Goal: Information Seeking & Learning: Learn about a topic

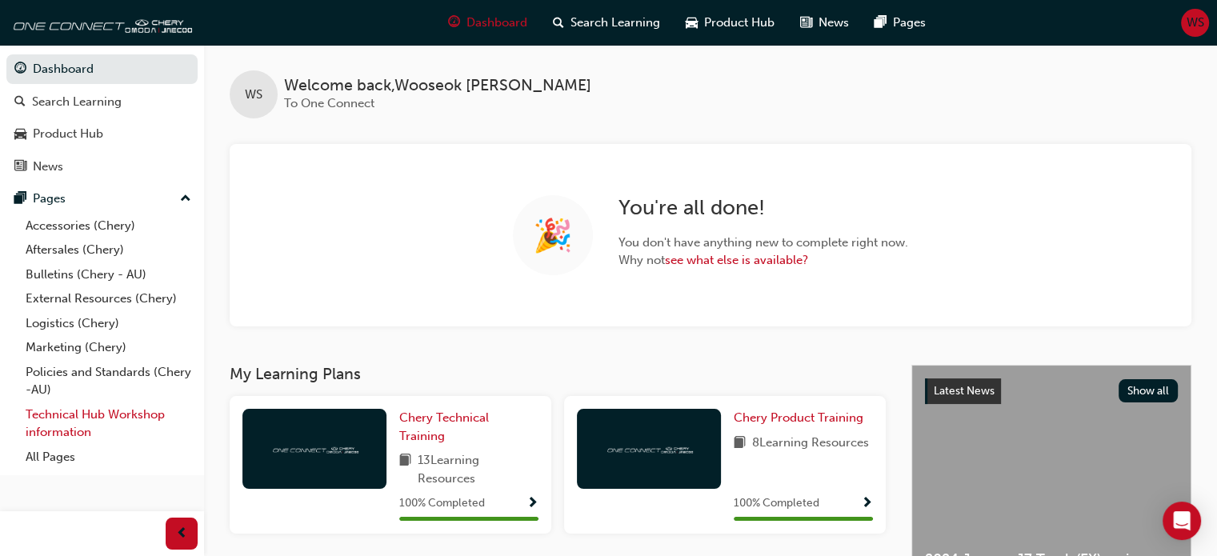
click at [86, 417] on link "Technical Hub Workshop information" at bounding box center [108, 424] width 178 height 42
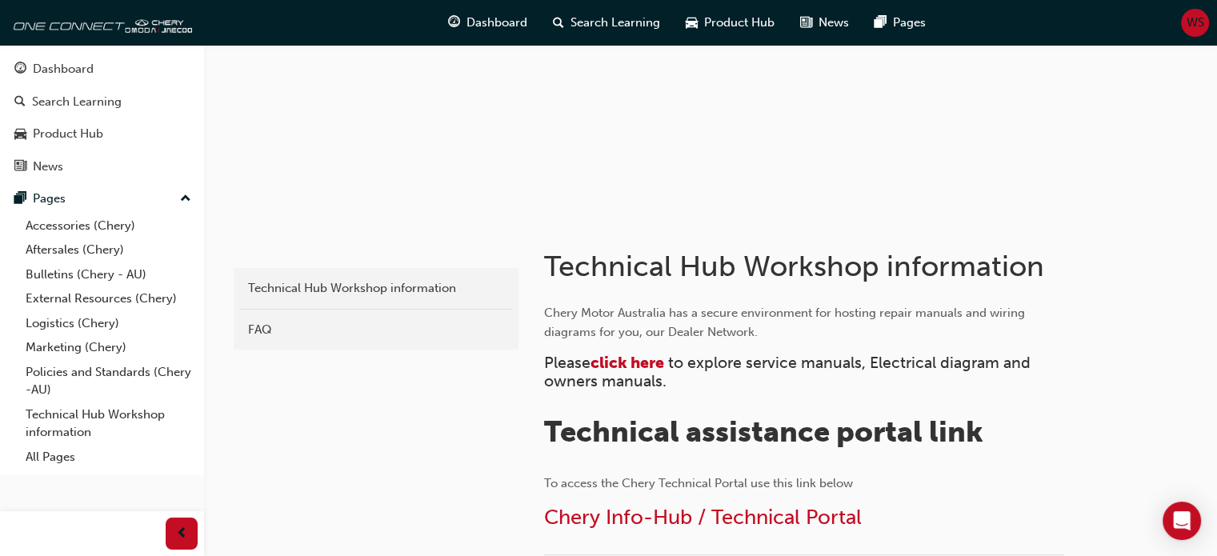
scroll to position [146, 0]
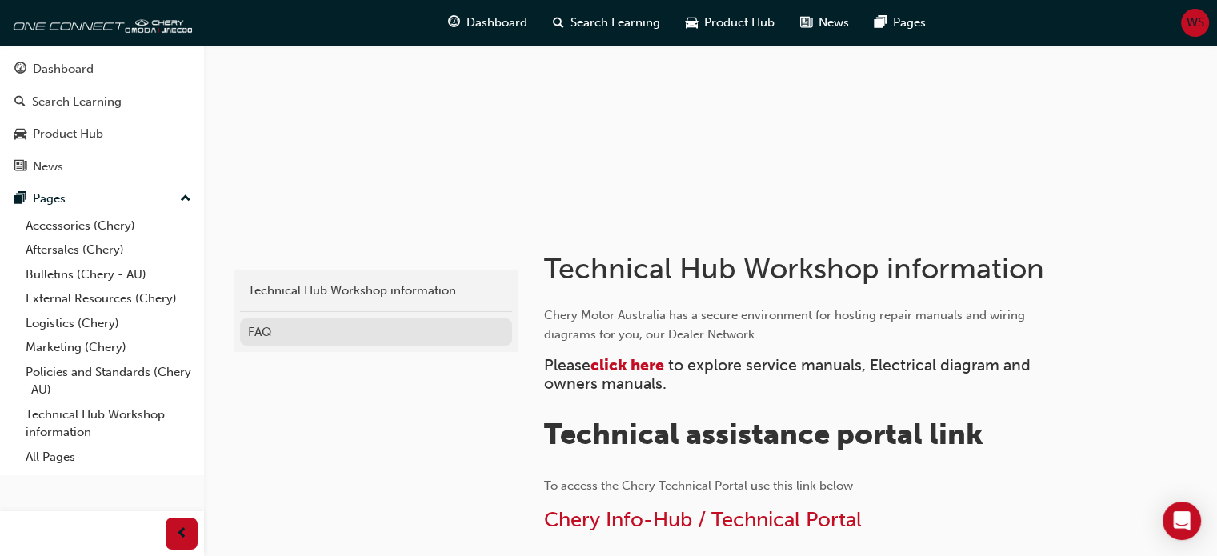
click at [367, 341] on link "FAQ" at bounding box center [376, 333] width 272 height 28
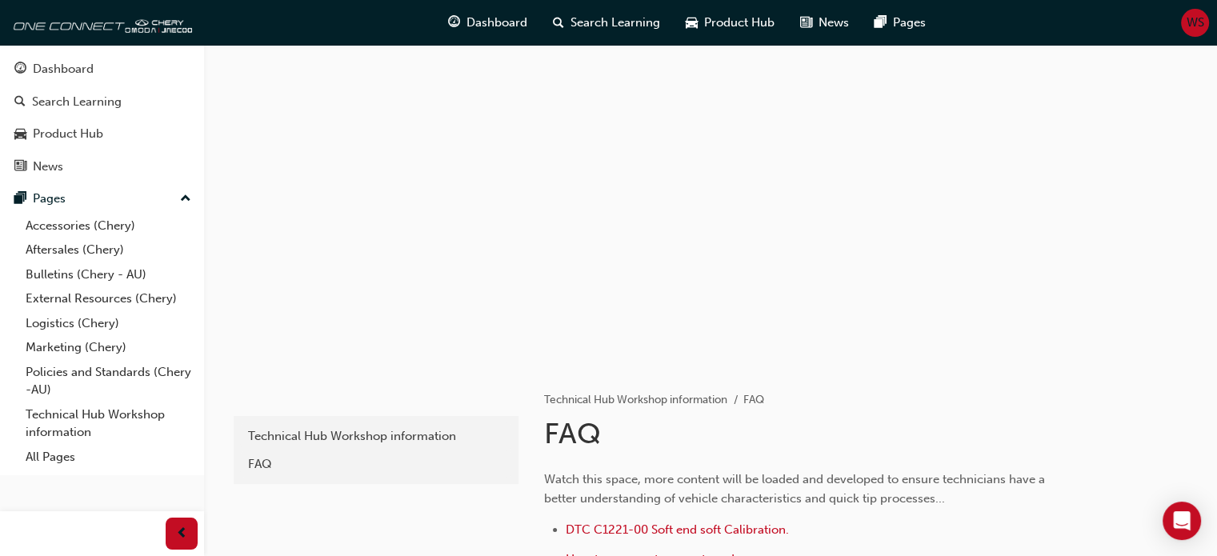
scroll to position [315, 0]
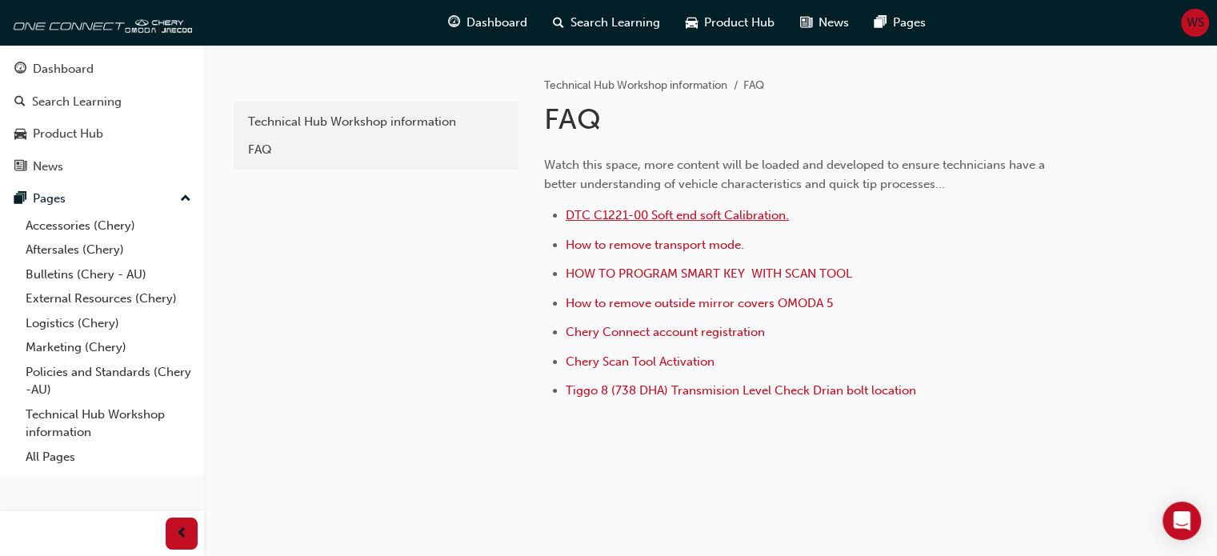
click at [685, 215] on span "DTC C1221-00 Soft end soft Calibration." at bounding box center [677, 215] width 223 height 14
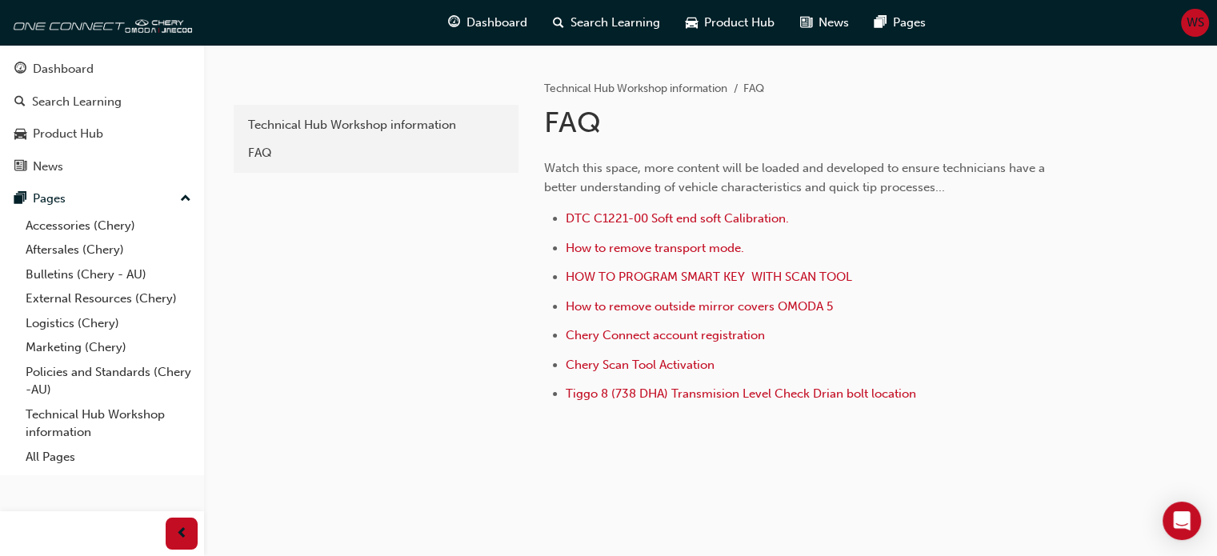
scroll to position [315, 0]
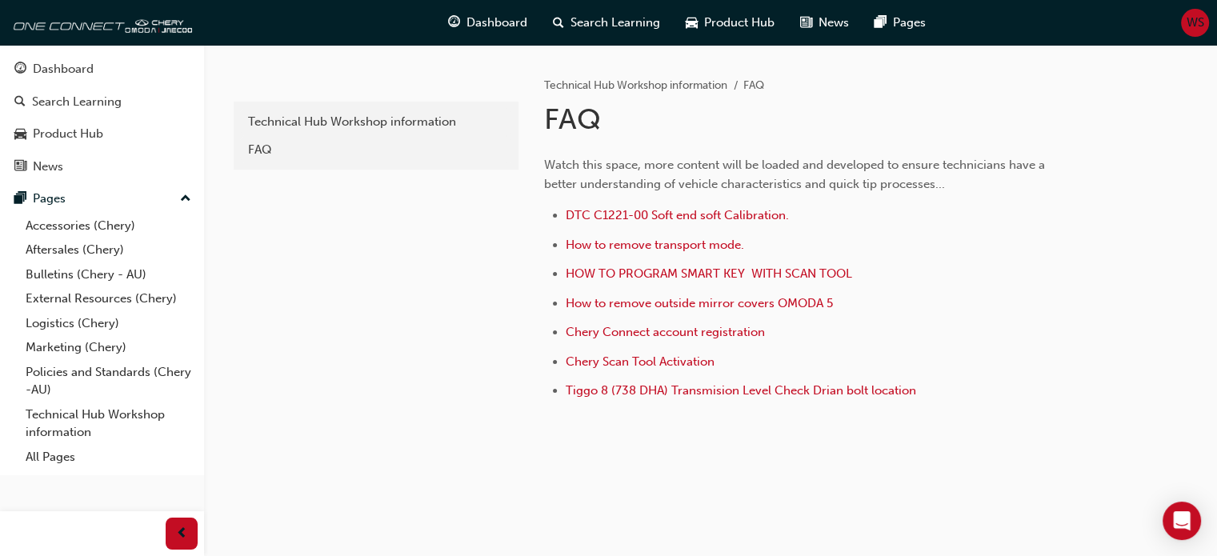
click at [826, 396] on li "Tiggo 8 (738 DHA) Transmision Level Check Drian bolt location" at bounding box center [815, 392] width 499 height 23
click at [826, 393] on span "Tiggo 8 (738 DHA) Transmision Level Check Drian bolt location" at bounding box center [741, 390] width 351 height 14
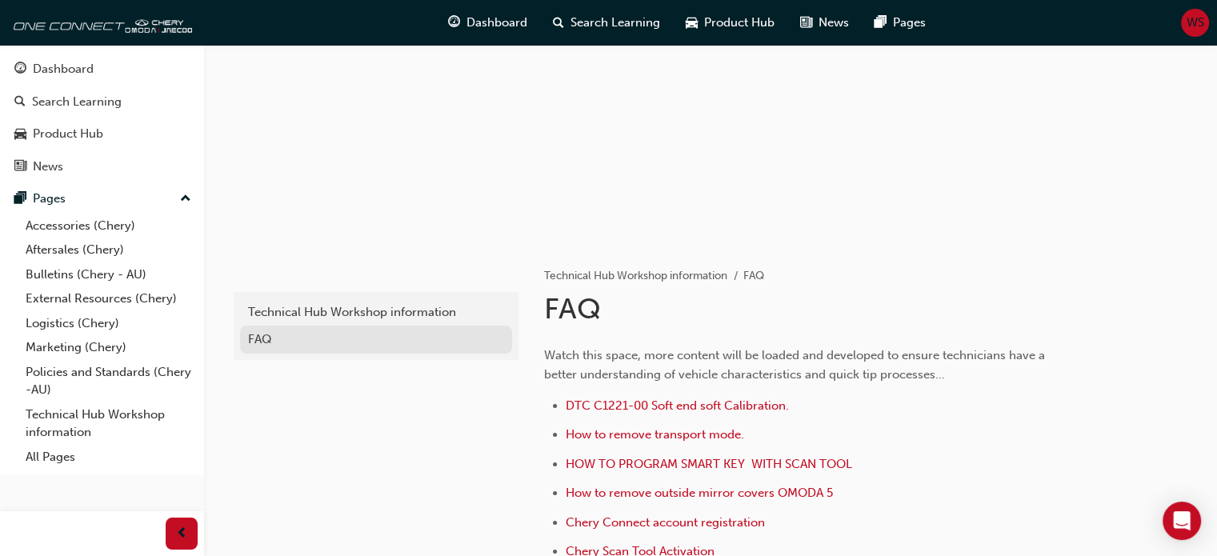
scroll to position [125, 0]
click at [309, 299] on link "Technical Hub Workshop information" at bounding box center [376, 312] width 272 height 28
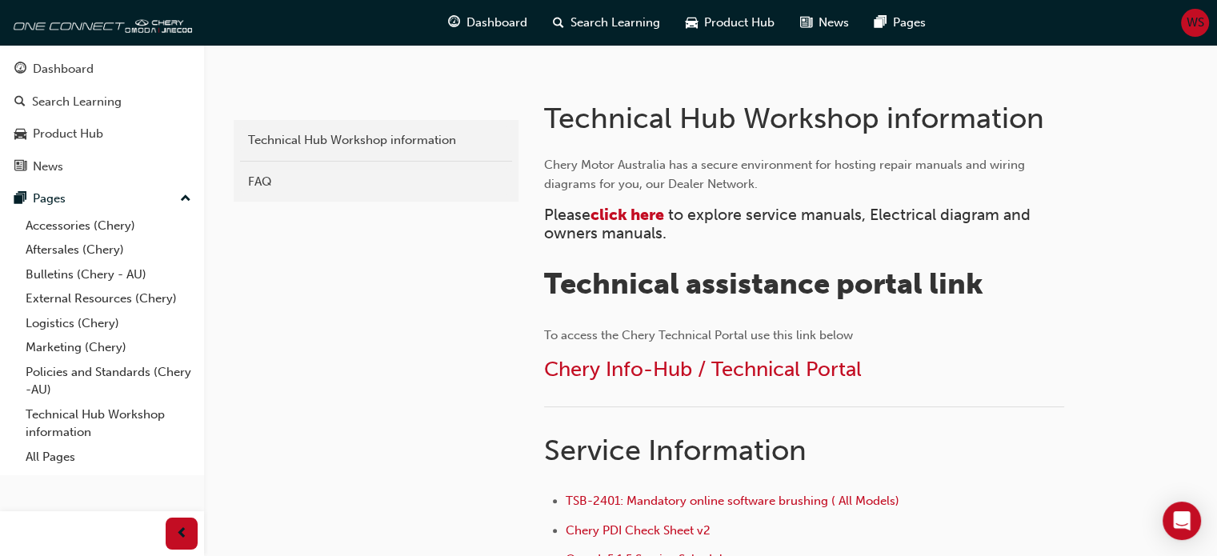
scroll to position [298, 0]
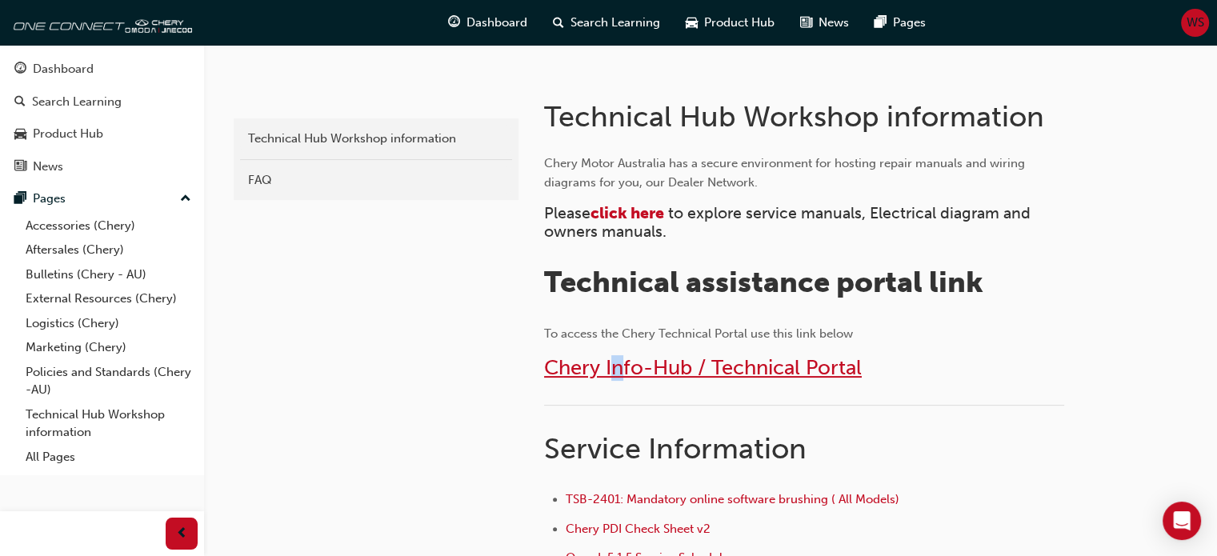
drag, startPoint x: 618, startPoint y: 380, endPoint x: 623, endPoint y: 367, distance: 13.7
click at [623, 367] on h2 "Chery Info-Hub / Technical Portal" at bounding box center [804, 368] width 520 height 26
click at [623, 367] on span "Chery Info-Hub / Technical Portal" at bounding box center [703, 367] width 318 height 25
